Goal: Transaction & Acquisition: Purchase product/service

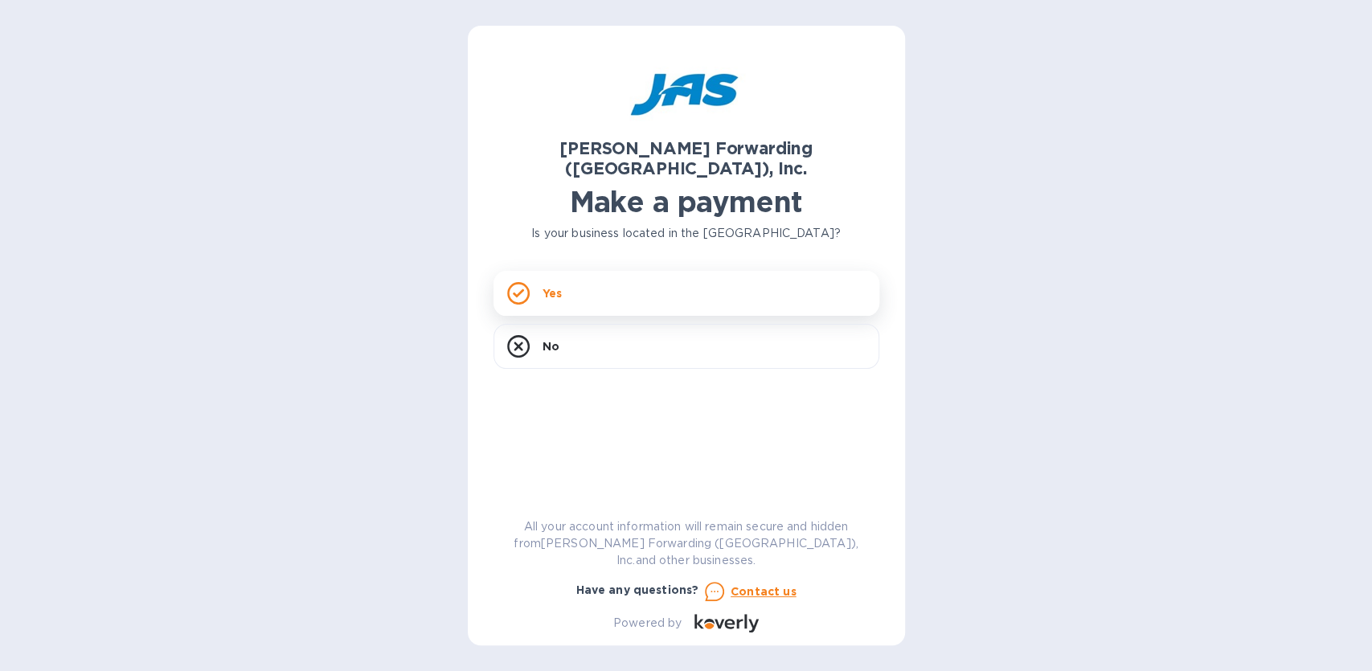
click at [578, 284] on div "Yes" at bounding box center [686, 293] width 386 height 45
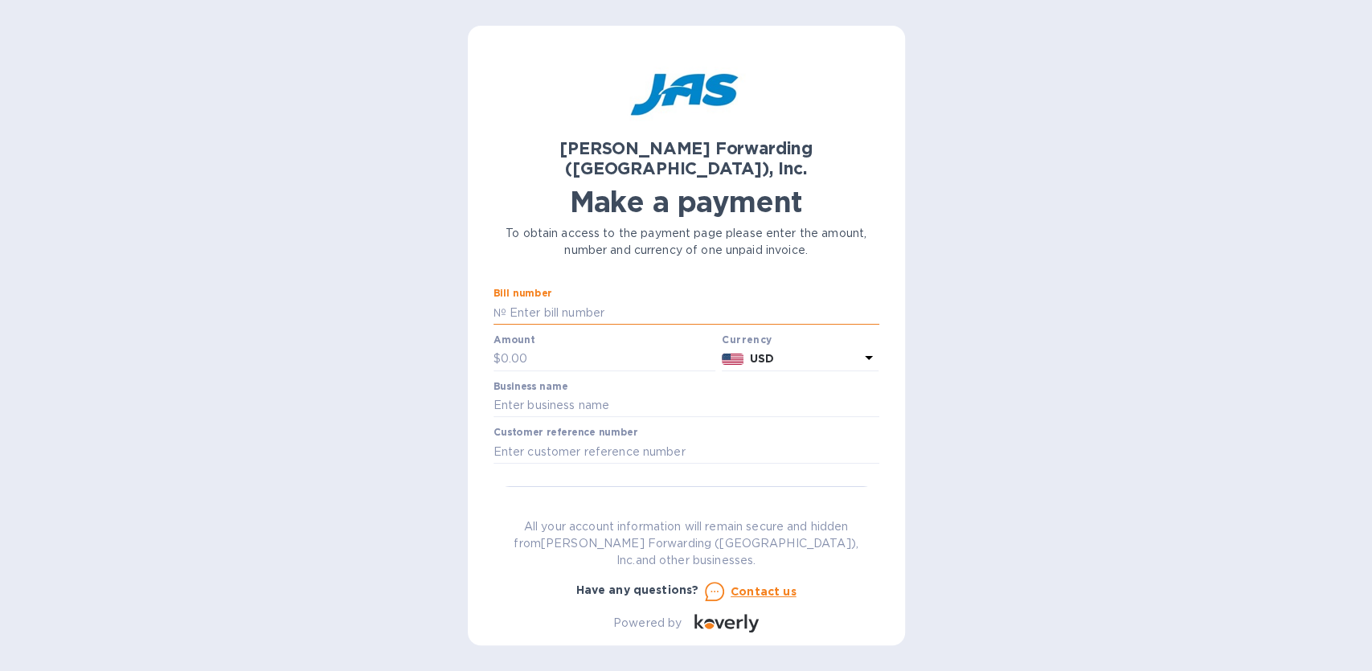
click at [553, 301] on input "text" at bounding box center [692, 313] width 373 height 24
type input "CS5903479556"
click at [501, 347] on input "text" at bounding box center [608, 359] width 215 height 24
type input "3,579.22"
click at [562, 394] on input "text" at bounding box center [686, 406] width 386 height 24
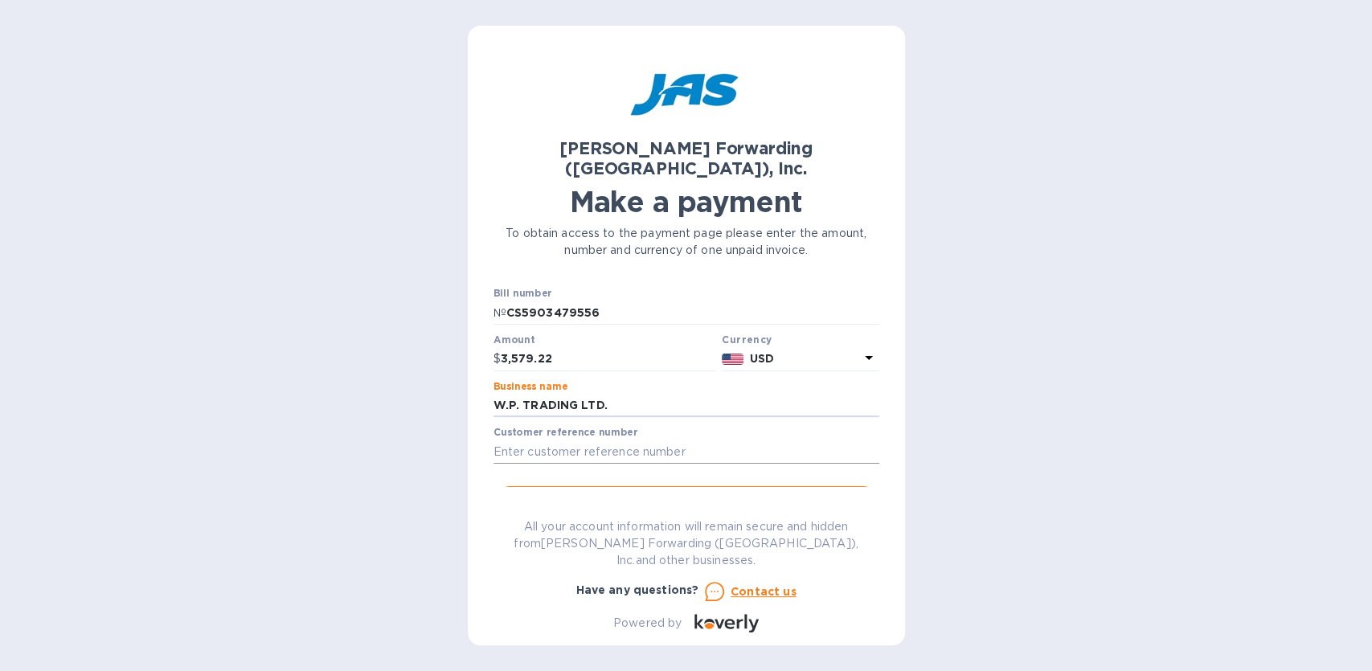
type input "W.P. TRADING LTD."
click at [571, 440] on input "text" at bounding box center [686, 452] width 386 height 24
type input "20598067266"
click at [677, 493] on span "Go to payment page" at bounding box center [686, 502] width 360 height 19
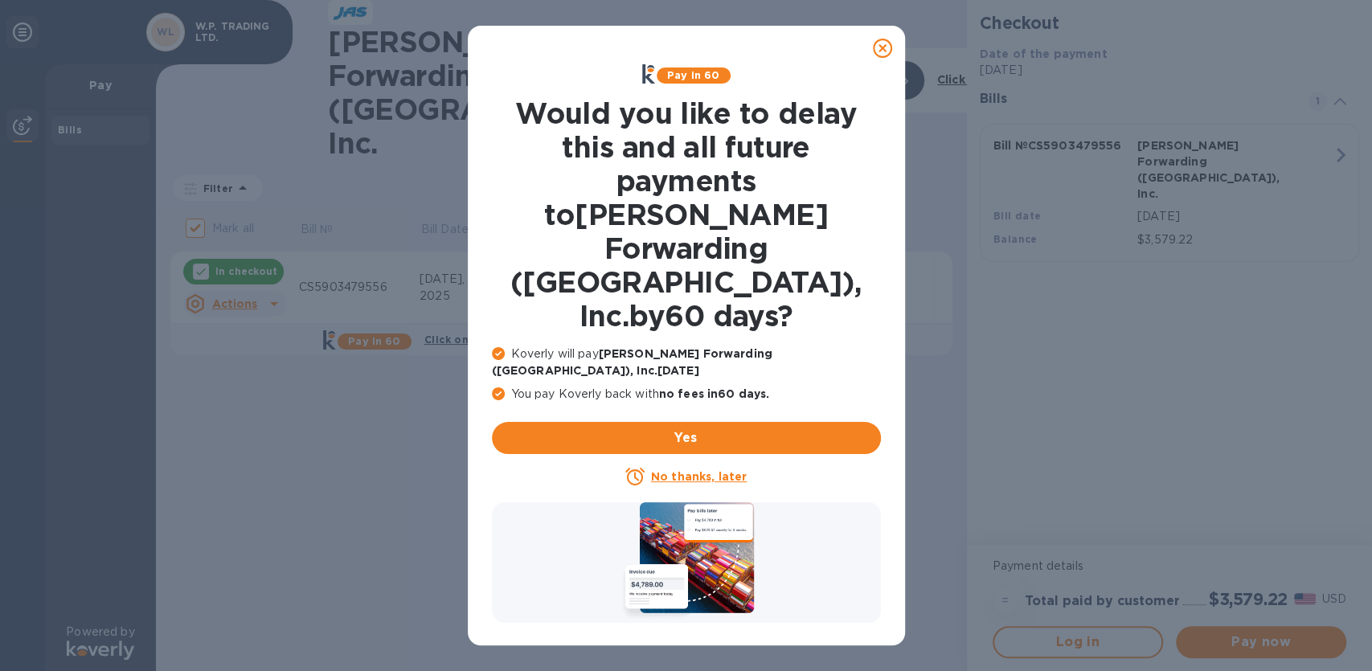
click at [885, 44] on icon at bounding box center [882, 48] width 19 height 19
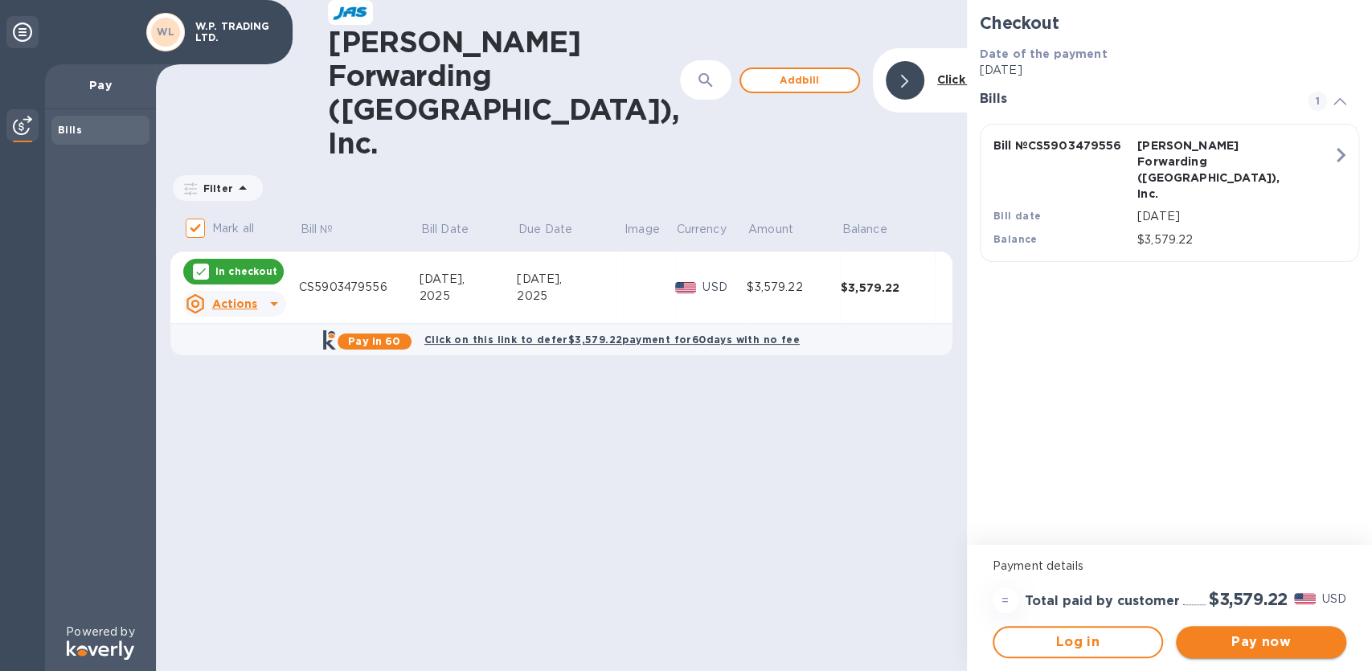
click at [1262, 644] on span "Pay now" at bounding box center [1261, 641] width 145 height 19
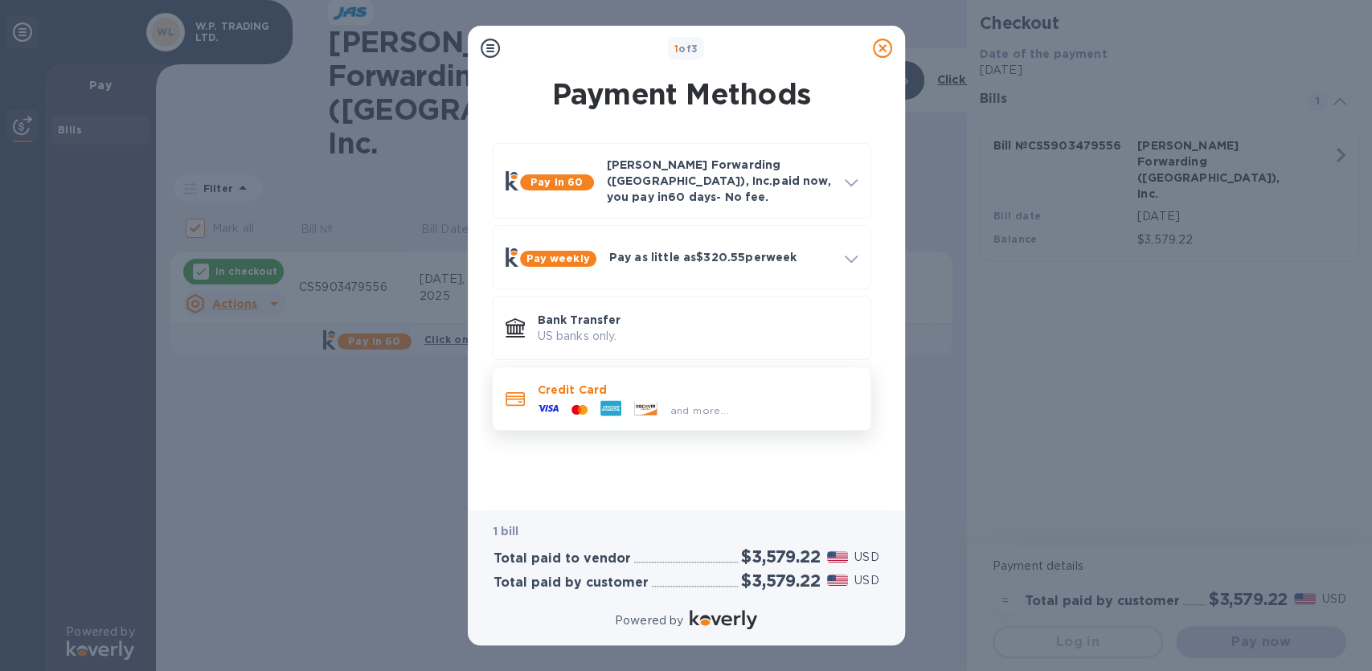
click at [606, 401] on icon at bounding box center [610, 408] width 21 height 15
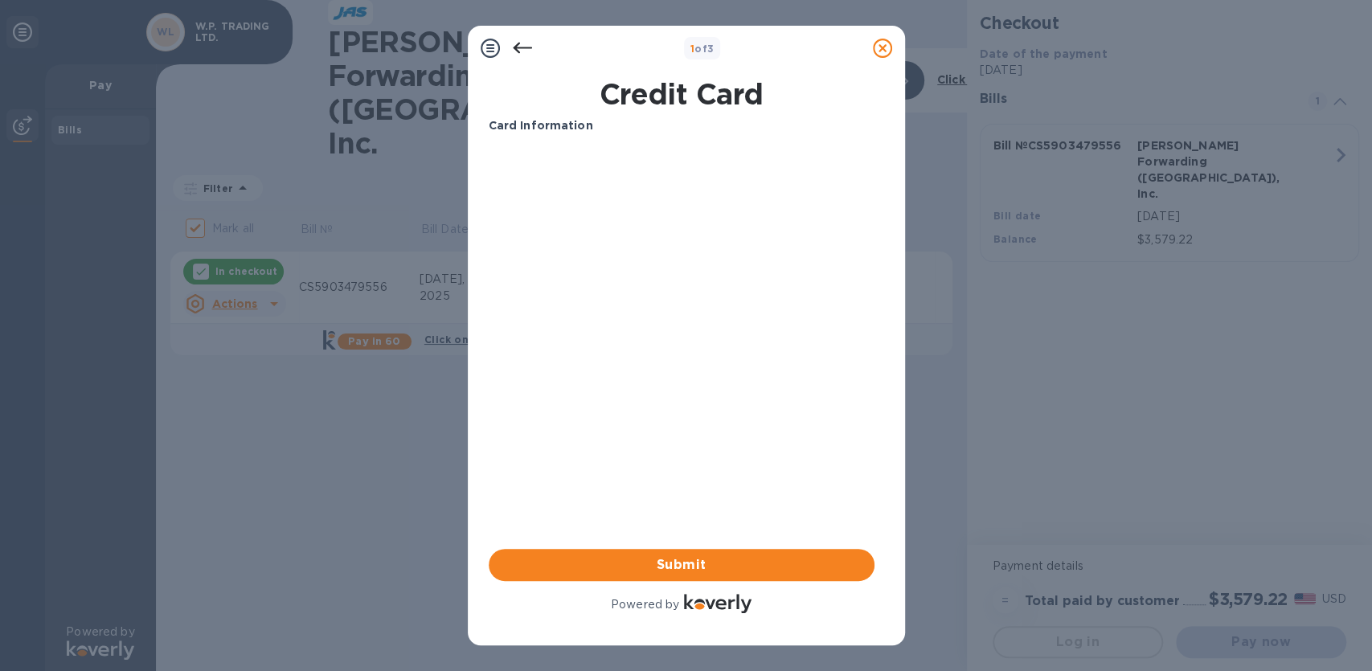
click at [570, 460] on div "Card Information Your browser does not support iframes Submit Powered by" at bounding box center [682, 366] width 386 height 499
click at [692, 497] on div "Card Information Your browser does not support iframes Submit Powered by" at bounding box center [682, 366] width 386 height 499
click at [673, 565] on span "Submit" at bounding box center [681, 564] width 360 height 19
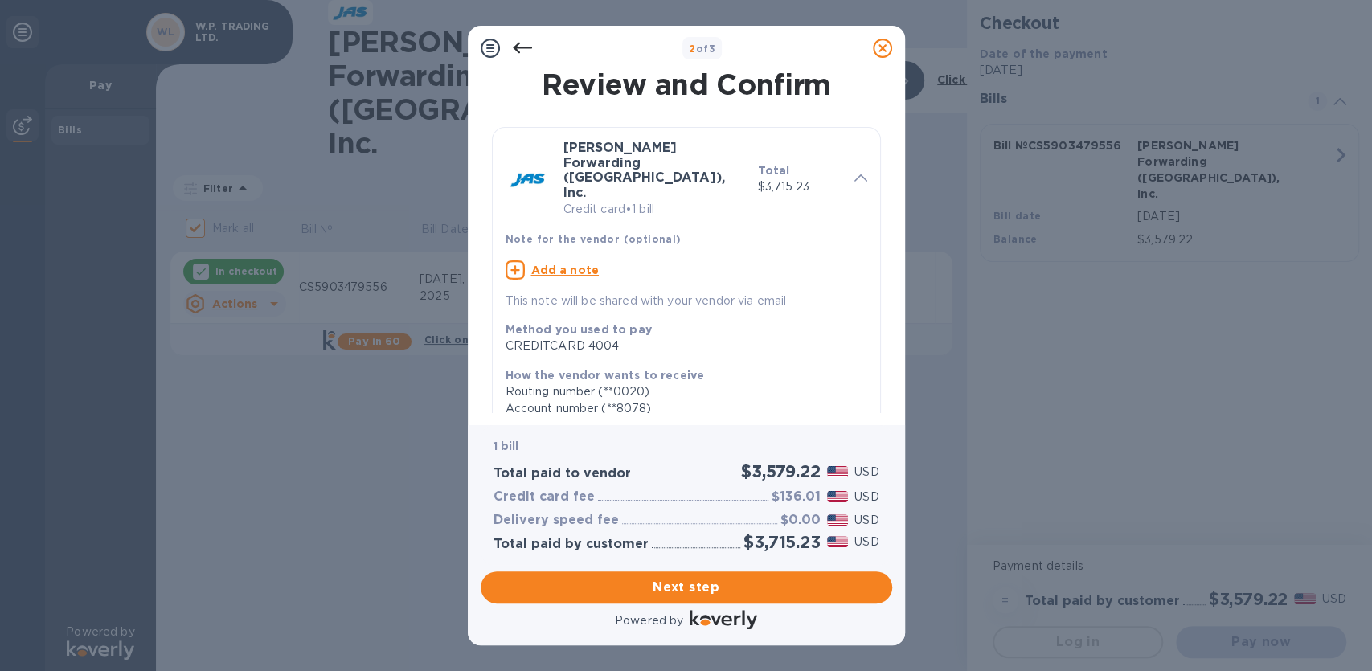
click at [517, 44] on icon at bounding box center [521, 48] width 19 height 11
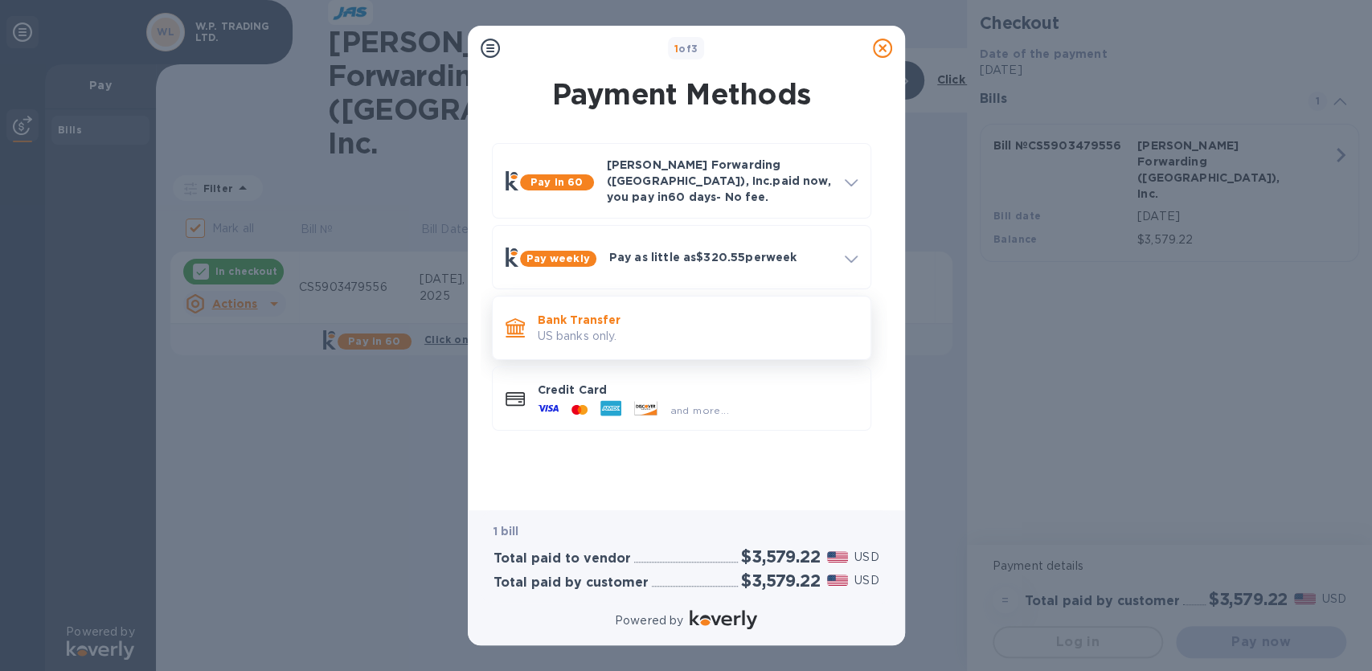
click at [568, 328] on p "US banks only." at bounding box center [698, 336] width 320 height 17
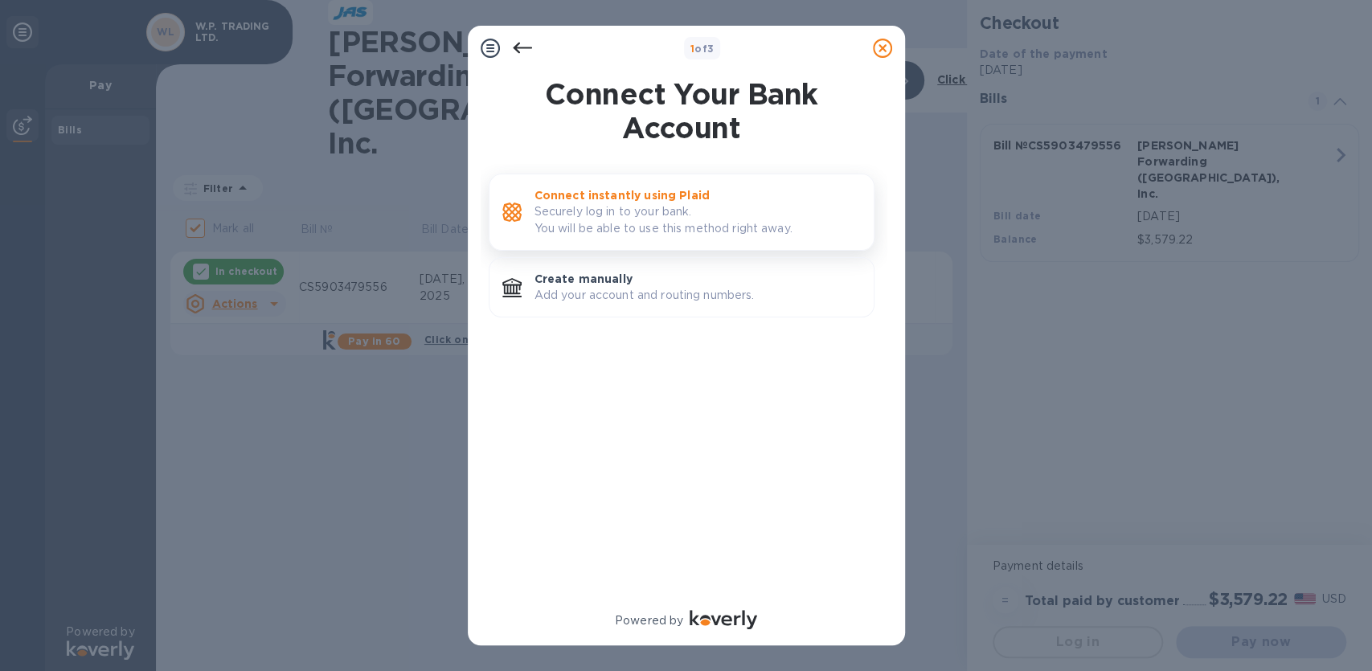
click at [574, 210] on p "Securely log in to your bank. You will be able to use this method right away." at bounding box center [697, 220] width 326 height 34
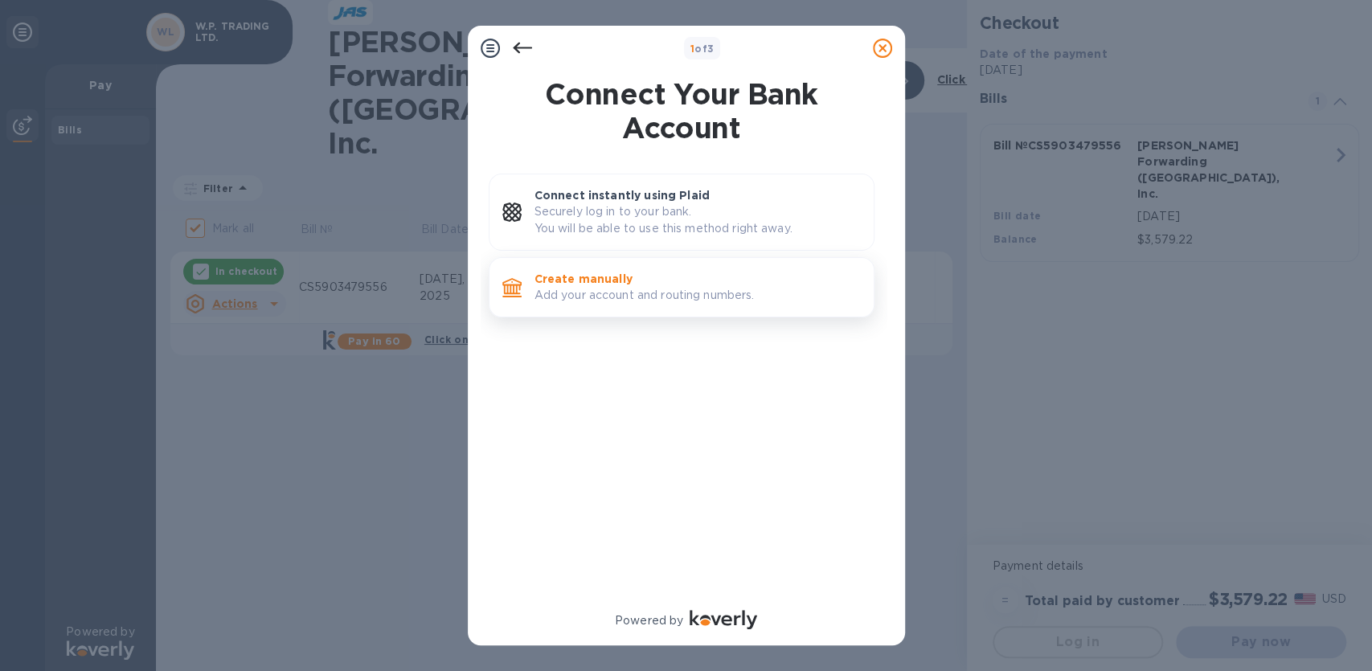
click at [576, 291] on p "Add your account and routing numbers." at bounding box center [697, 295] width 326 height 17
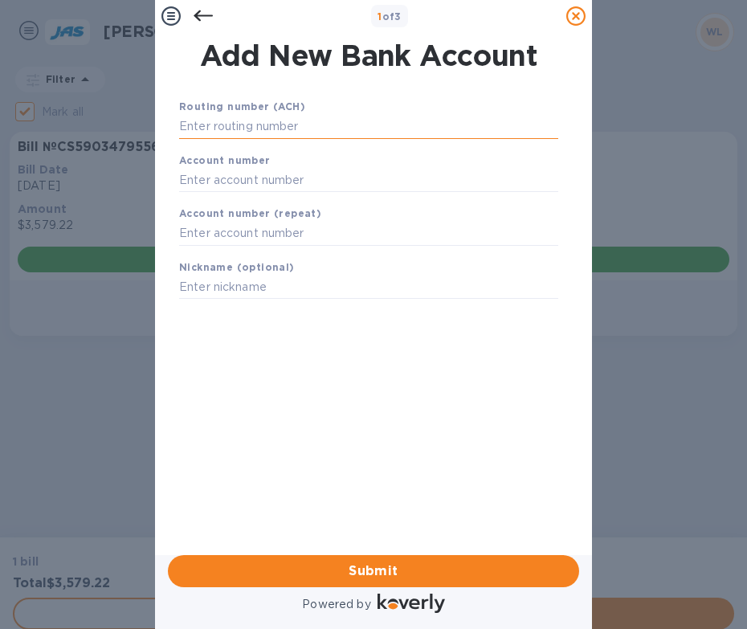
click at [245, 127] on input "text" at bounding box center [368, 127] width 379 height 24
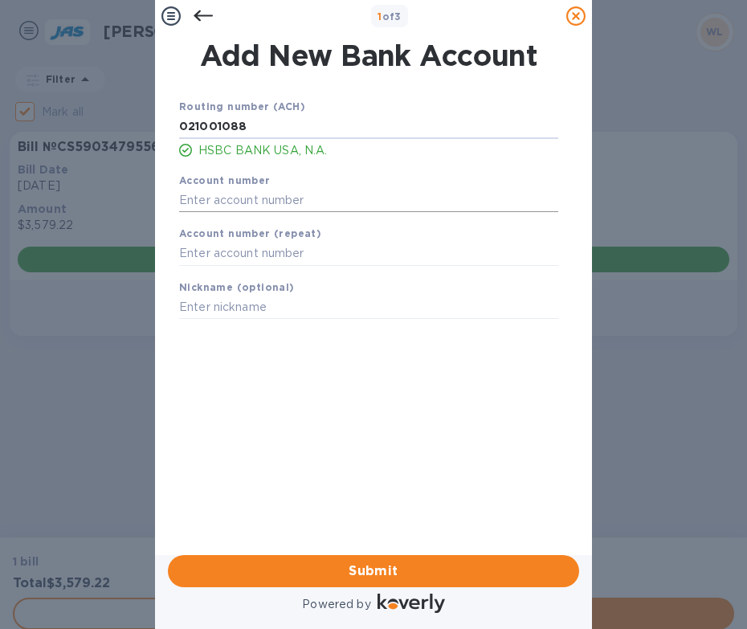
type input "021001088"
click at [245, 206] on input "text" at bounding box center [368, 200] width 379 height 24
type input "738006092"
click at [212, 248] on input "text" at bounding box center [368, 254] width 379 height 24
type input "738006092"
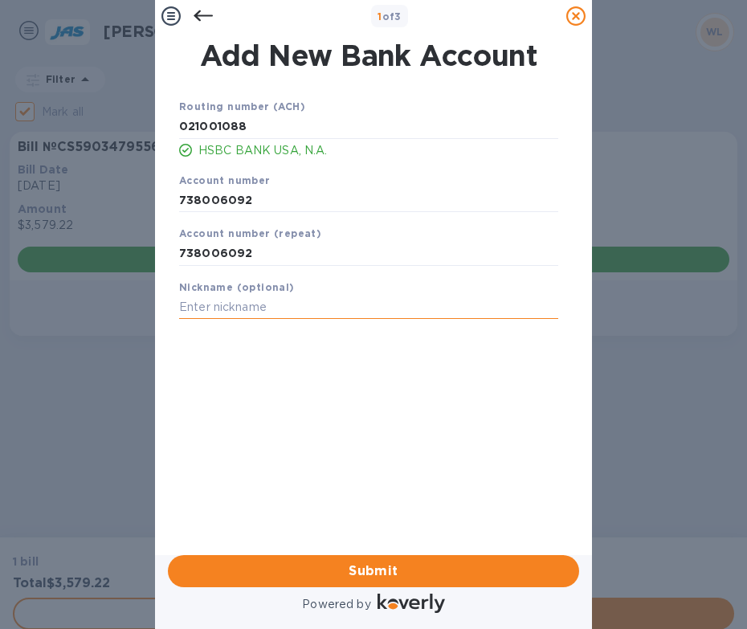
click at [210, 305] on input "text" at bounding box center [368, 308] width 379 height 24
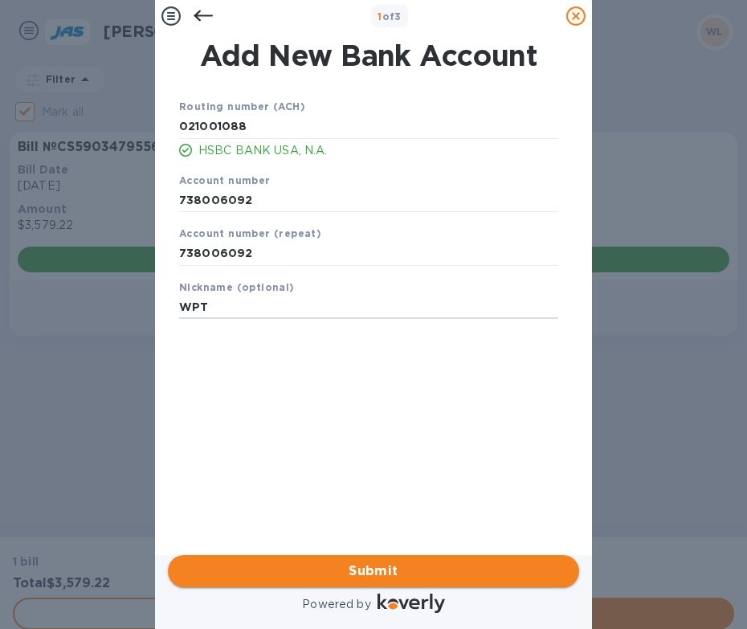
type input "WPT"
click at [372, 562] on span "Submit" at bounding box center [374, 571] width 386 height 19
